Goal: Information Seeking & Learning: Learn about a topic

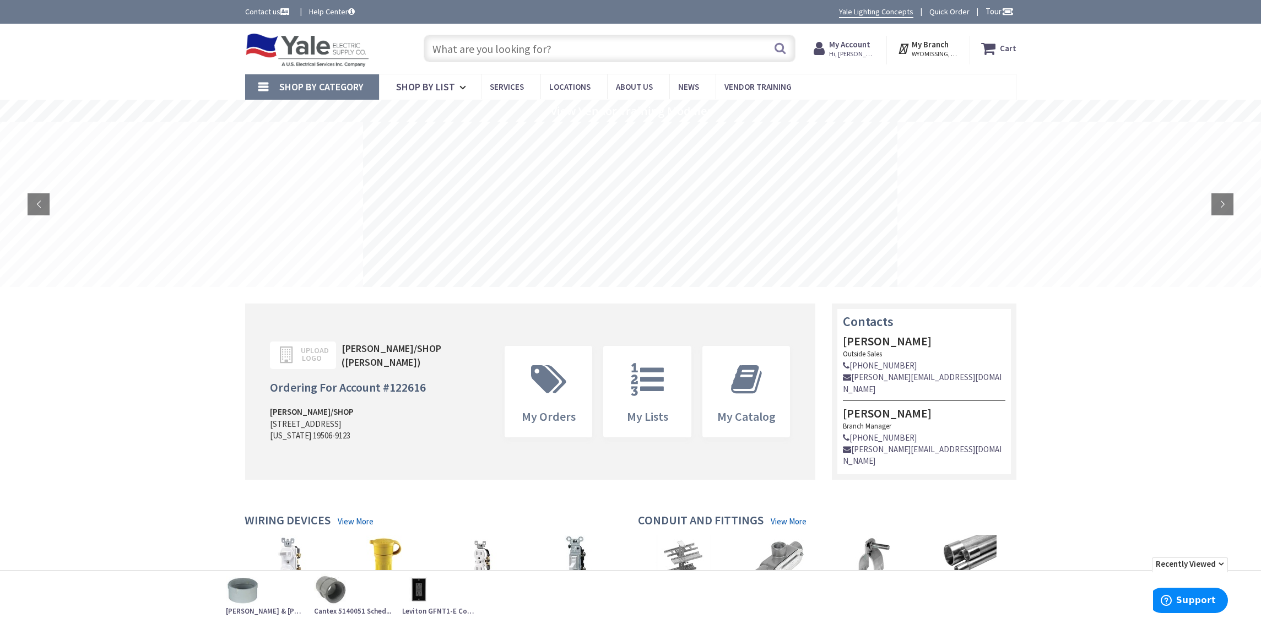
click at [562, 45] on input "text" at bounding box center [610, 49] width 372 height 28
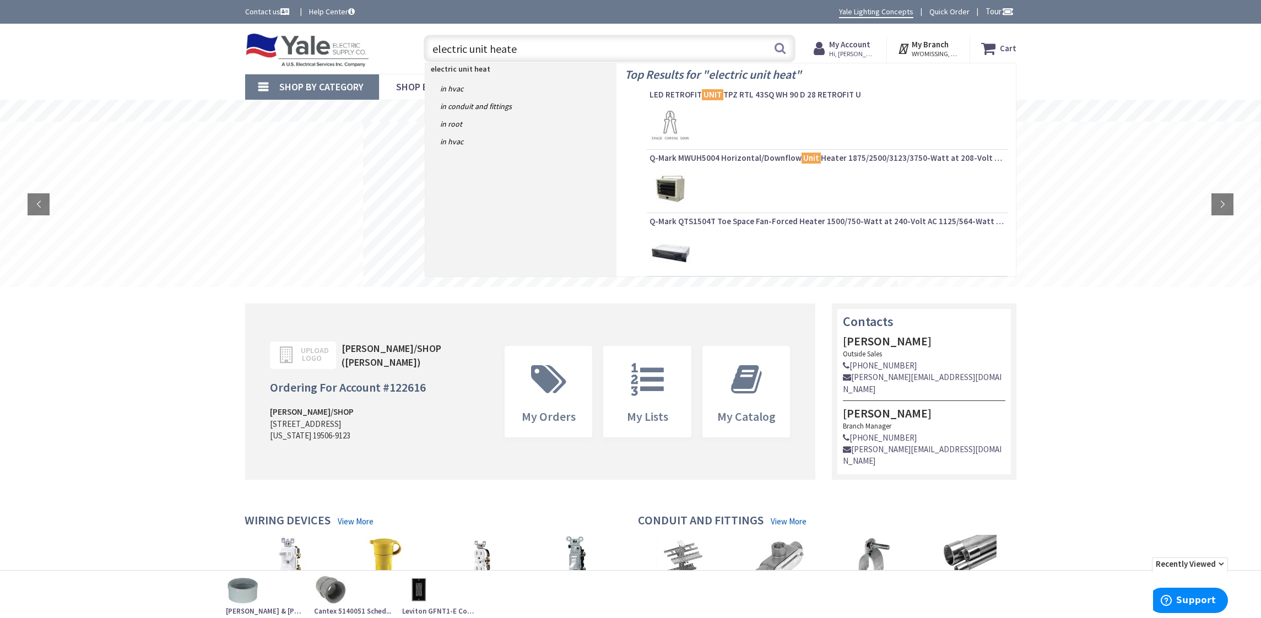
type input "electric unit heater"
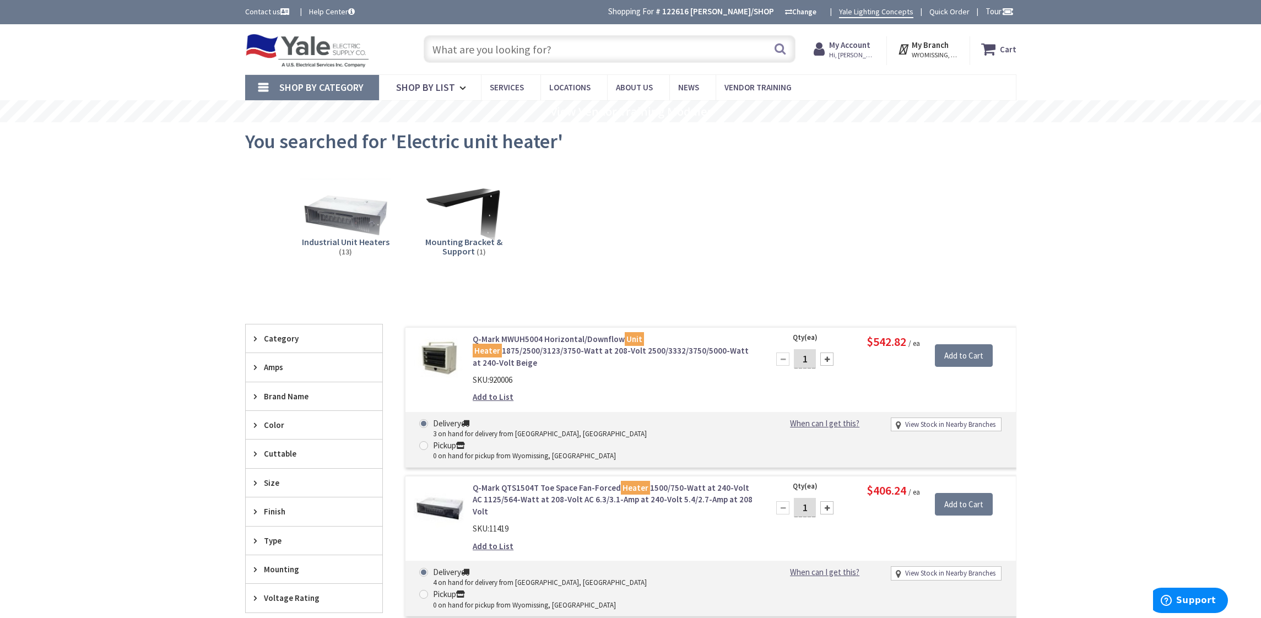
click at [576, 51] on input "text" at bounding box center [610, 49] width 372 height 28
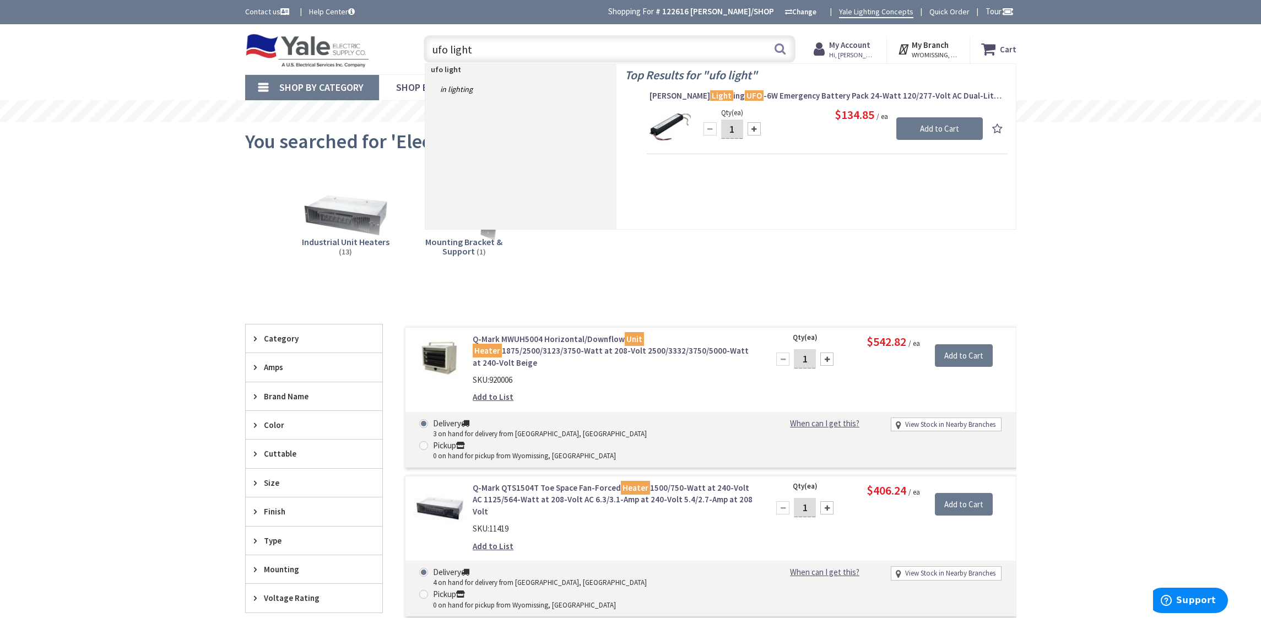
click at [430, 50] on input "ufo light" at bounding box center [610, 49] width 372 height 28
type input "led ufo light"
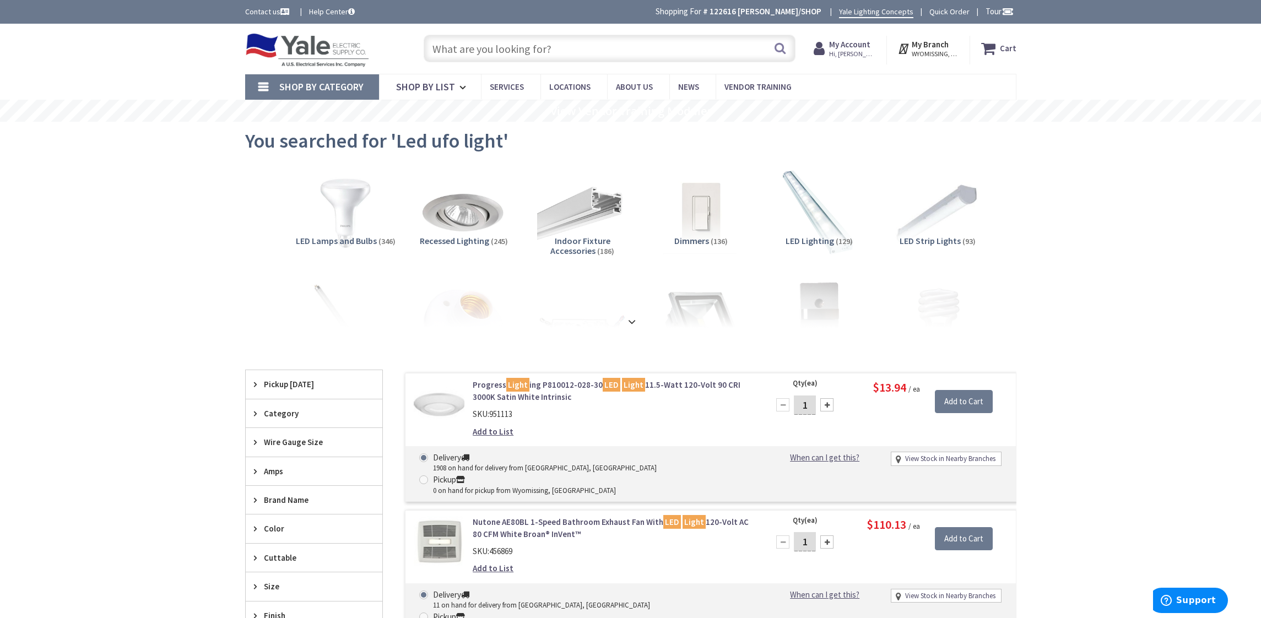
click at [574, 45] on input "text" at bounding box center [610, 49] width 372 height 28
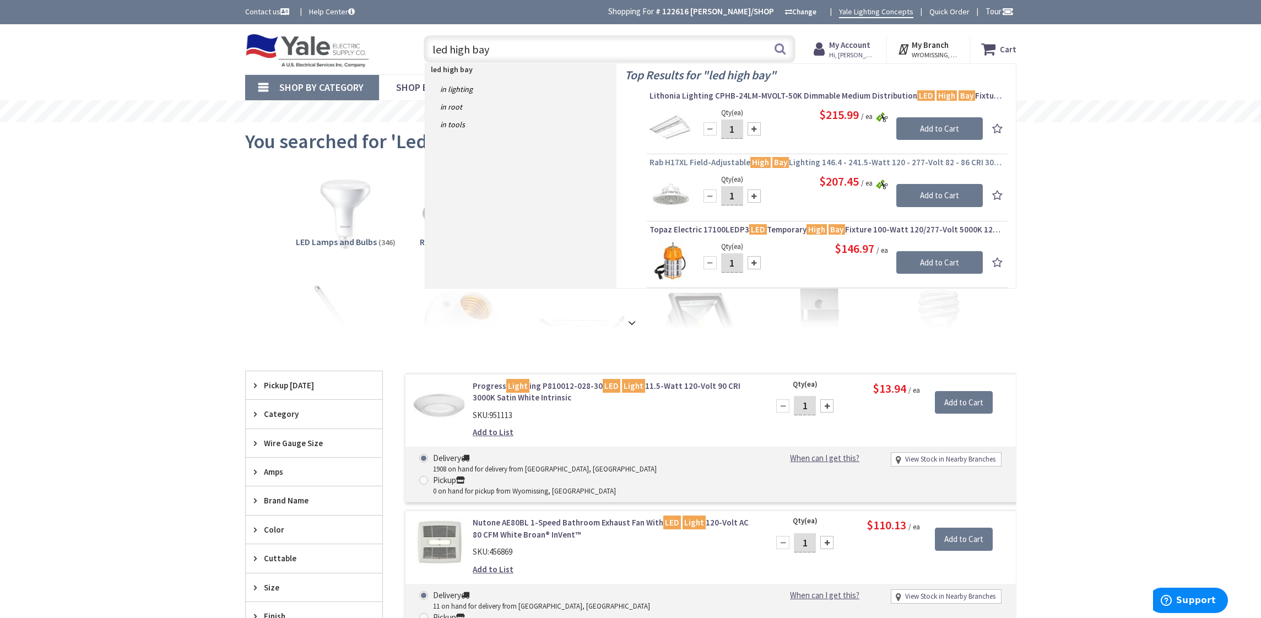
type input "led high bay"
click at [723, 164] on span "Rab H17XL Field-Adjustable High Bay Lighting 146.4 - 241.5-Watt 120 - 277-Volt …" at bounding box center [826, 162] width 355 height 11
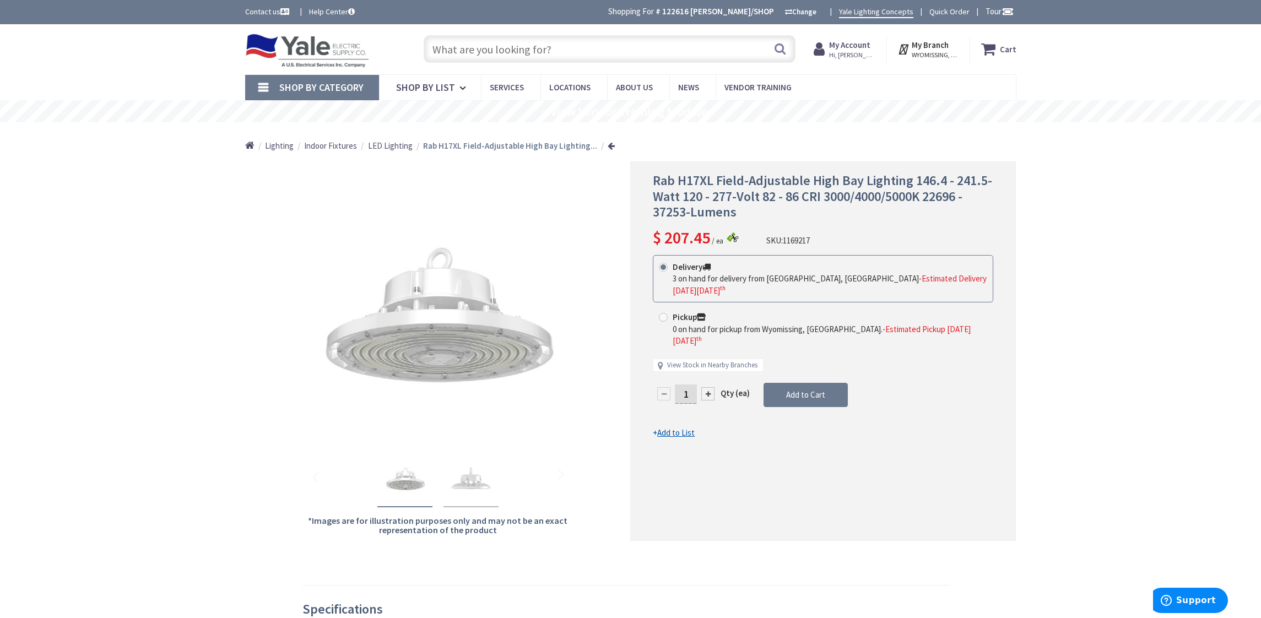
click at [529, 46] on input "text" at bounding box center [610, 49] width 372 height 28
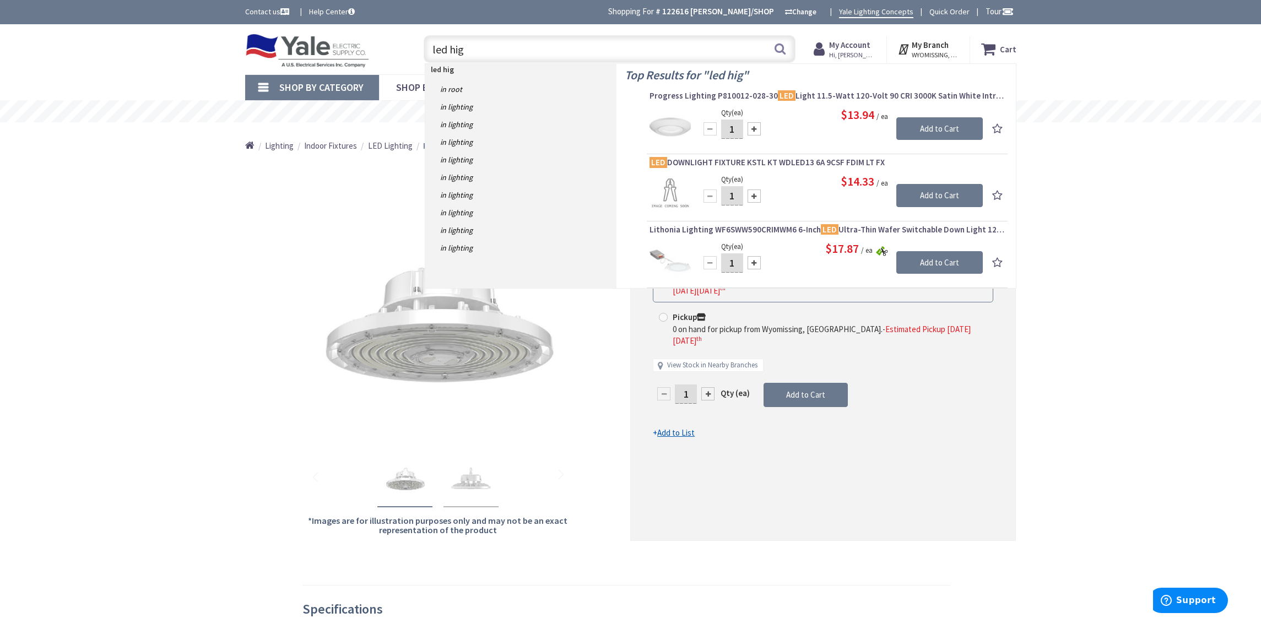
type input "led high"
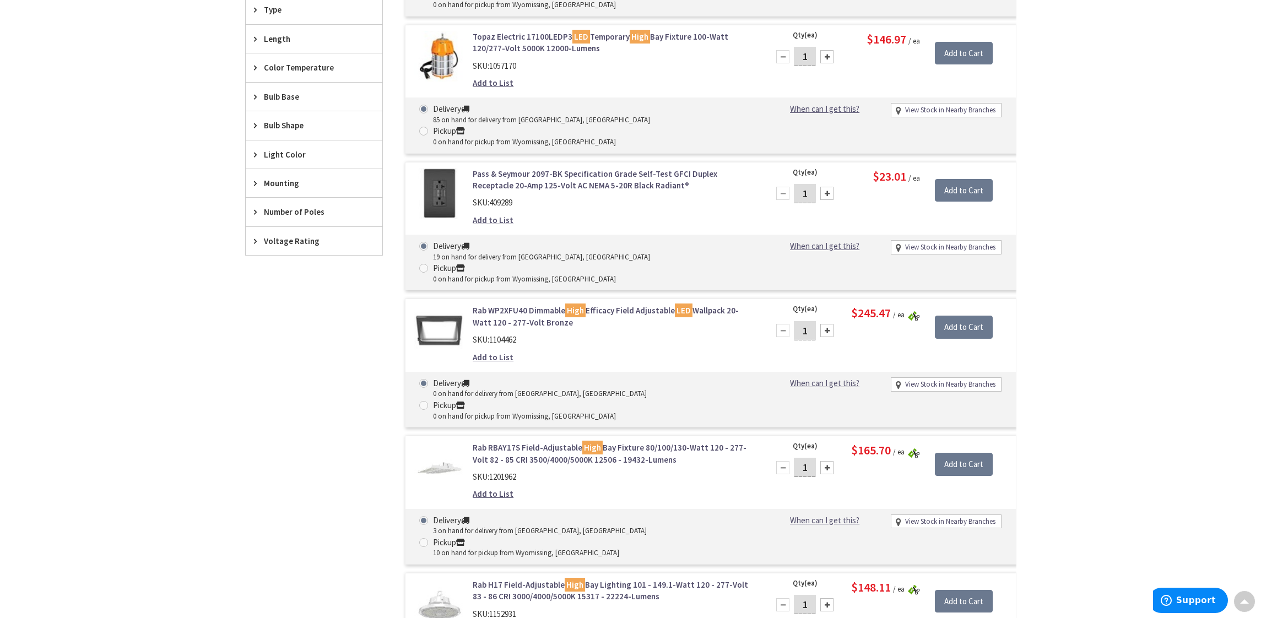
scroll to position [635, 0]
click at [527, 579] on link "Rab H17 Field-Adjustable High Bay Lighting 101 - 149.1-Watt 120 - 277-Volt 83 -…" at bounding box center [613, 591] width 280 height 24
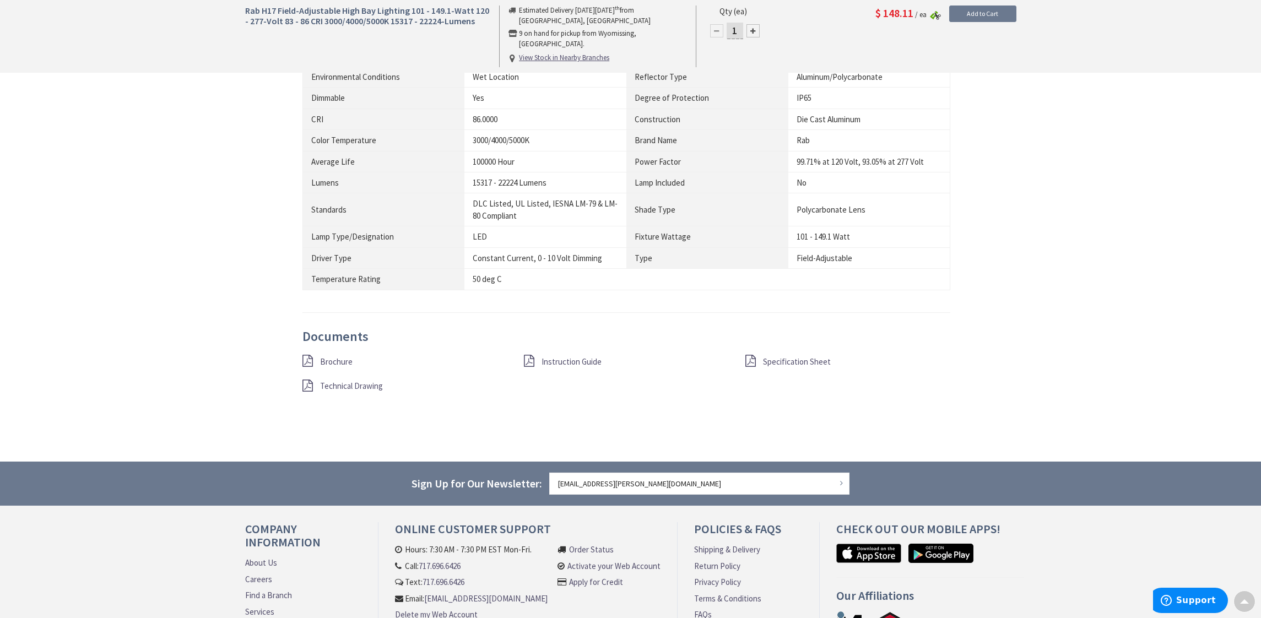
scroll to position [691, 0]
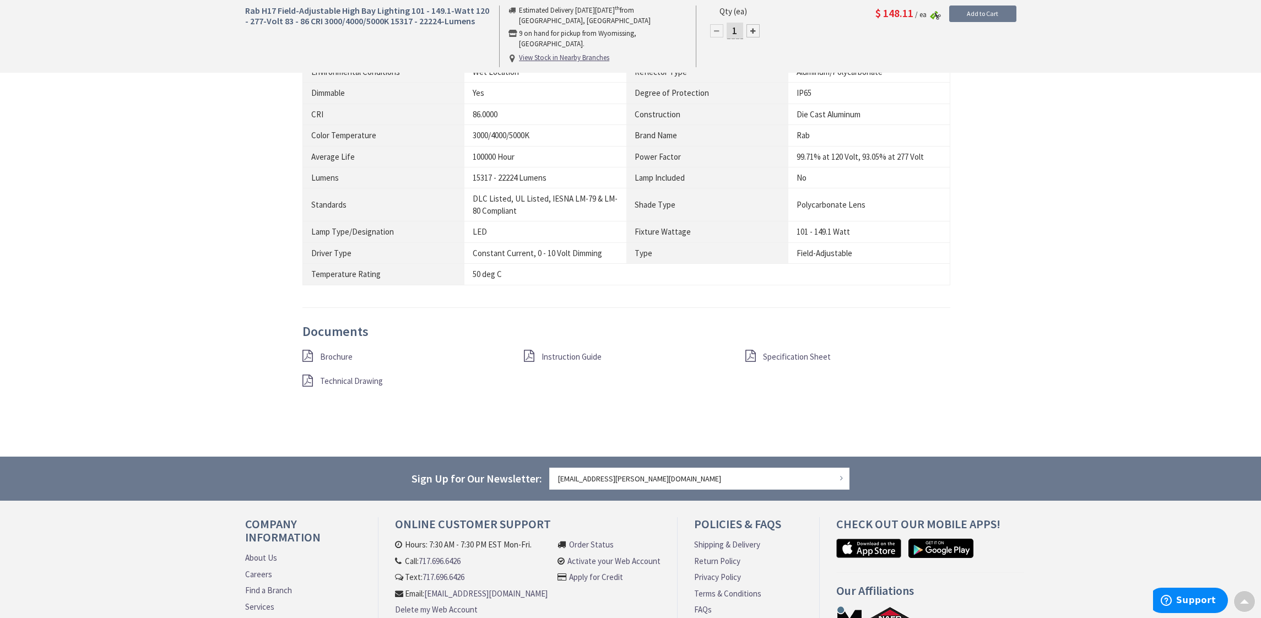
drag, startPoint x: 564, startPoint y: 349, endPoint x: 422, endPoint y: 352, distance: 141.6
click at [564, 351] on span "Instruction Guide" at bounding box center [571, 356] width 60 height 10
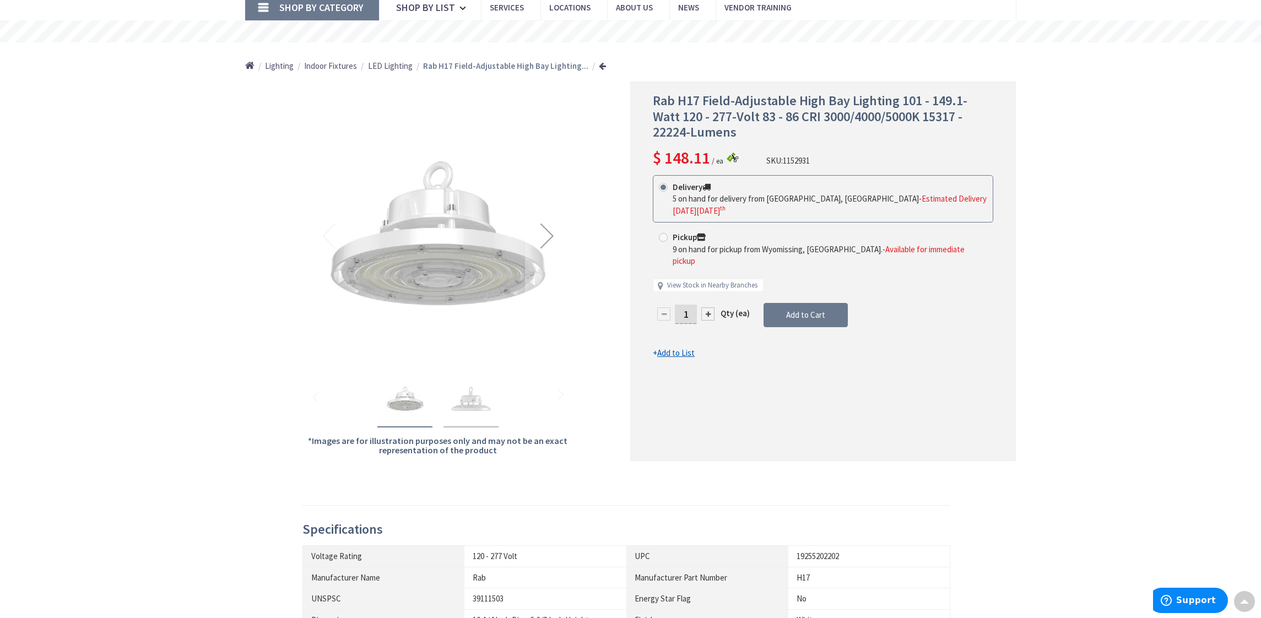
scroll to position [79, 0]
